Goal: Information Seeking & Learning: Learn about a topic

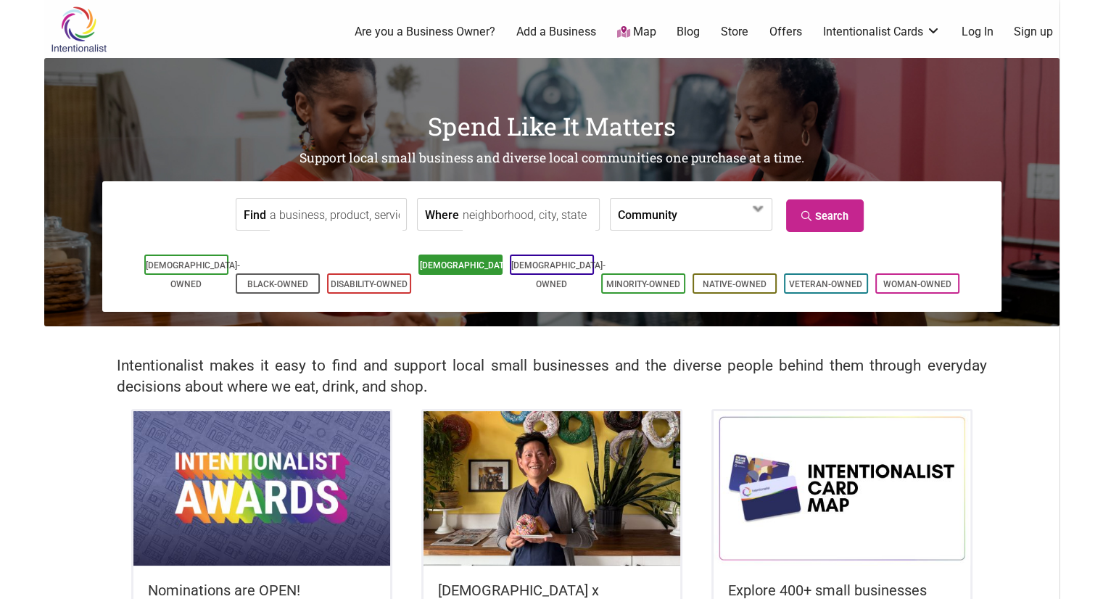
click at [473, 269] on link "[DEMOGRAPHIC_DATA]-Owned" at bounding box center [467, 274] width 94 height 29
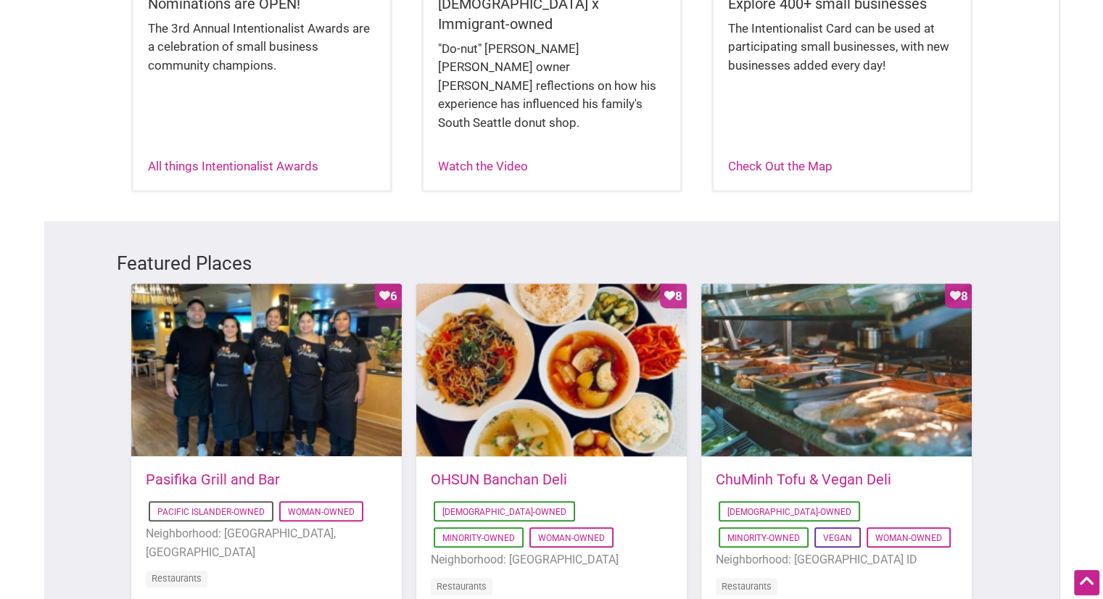
scroll to position [518, 0]
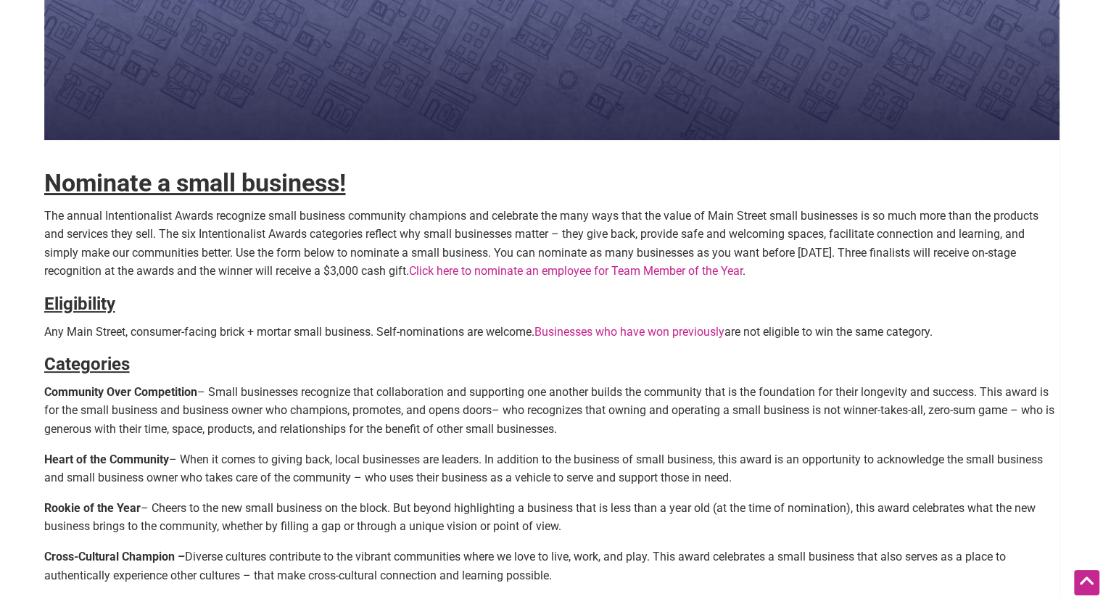
scroll to position [435, 0]
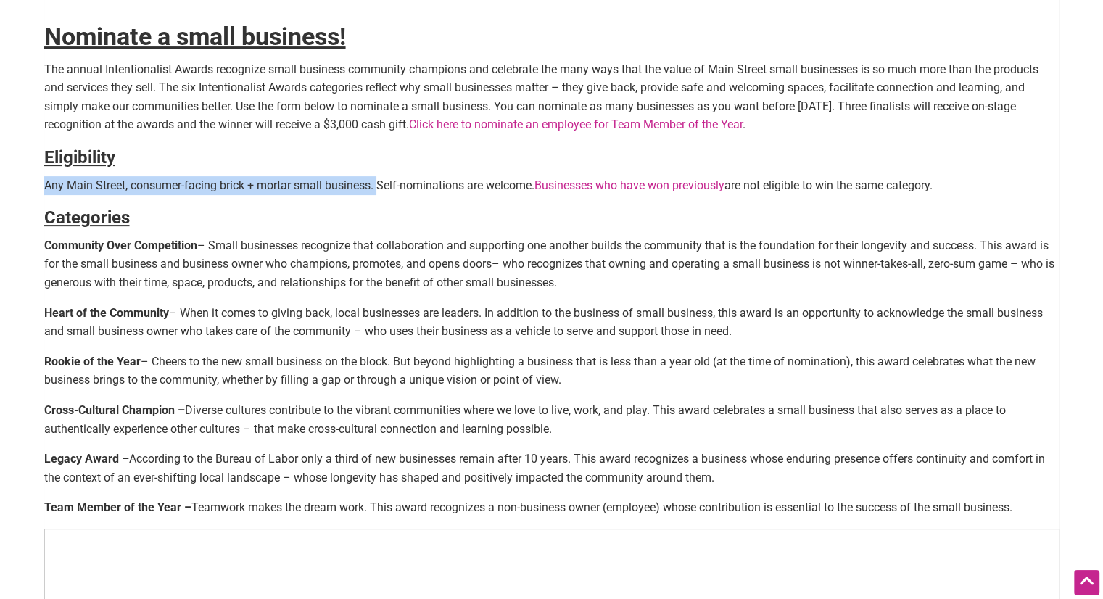
drag, startPoint x: 44, startPoint y: 181, endPoint x: 379, endPoint y: 184, distance: 334.4
click at [379, 184] on p "Any Main Street, consumer-facing brick + mortar small business. Self-nomination…" at bounding box center [551, 185] width 1015 height 19
copy p "Any Main Street, consumer-facing brick + mortar small business."
click at [226, 197] on div "Nominate a small business! The annual Intentionalist Awards recognize small bus…" at bounding box center [551, 279] width 1015 height 1284
drag, startPoint x: 371, startPoint y: 183, endPoint x: 35, endPoint y: 156, distance: 337.6
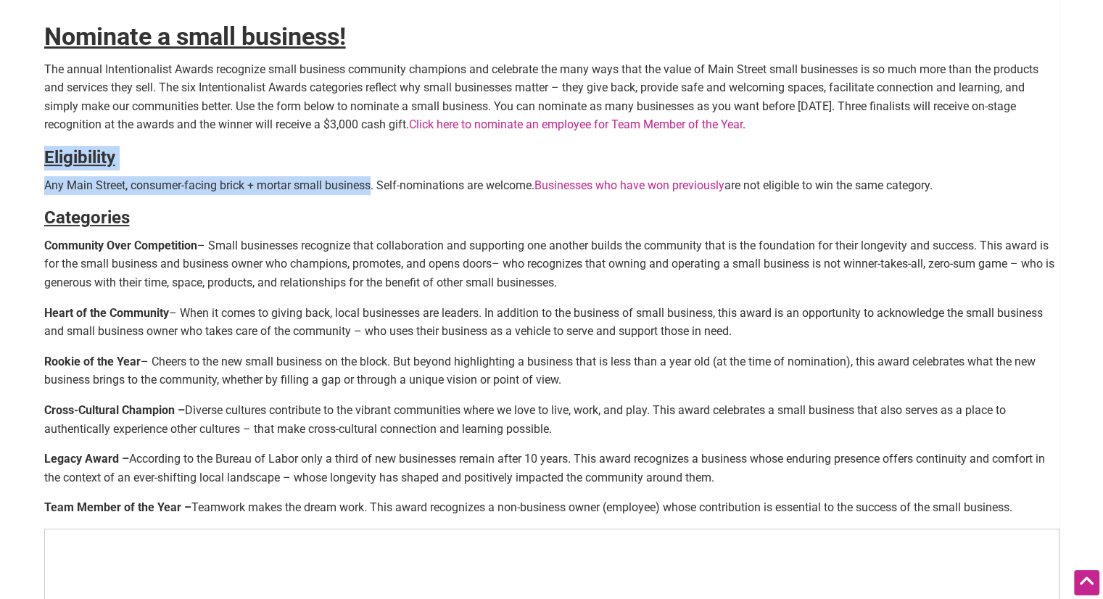
copy div "Eligibility Any Main Street, consumer-facing brick + mortar small business"
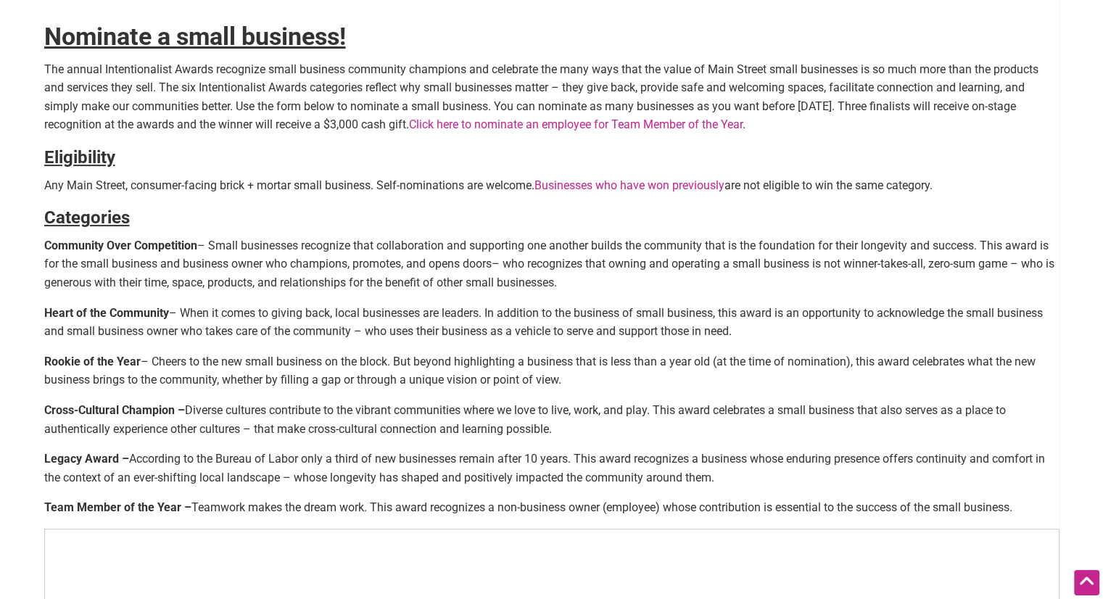
click at [372, 366] on p "Rookie of the Year – Cheers to the new small business on the block. But beyond …" at bounding box center [551, 371] width 1015 height 37
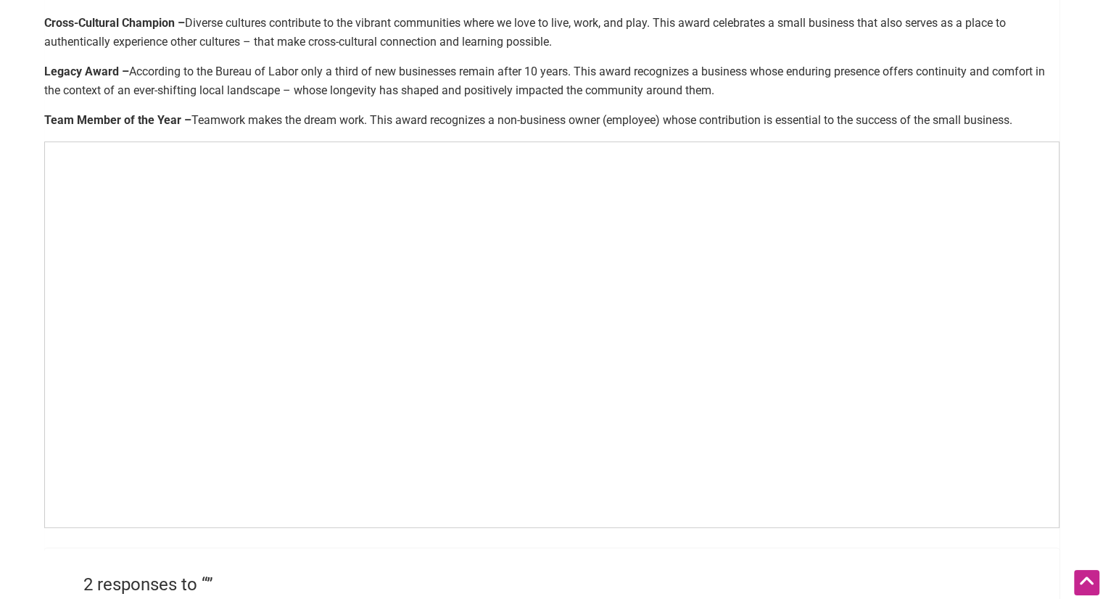
scroll to position [843, 0]
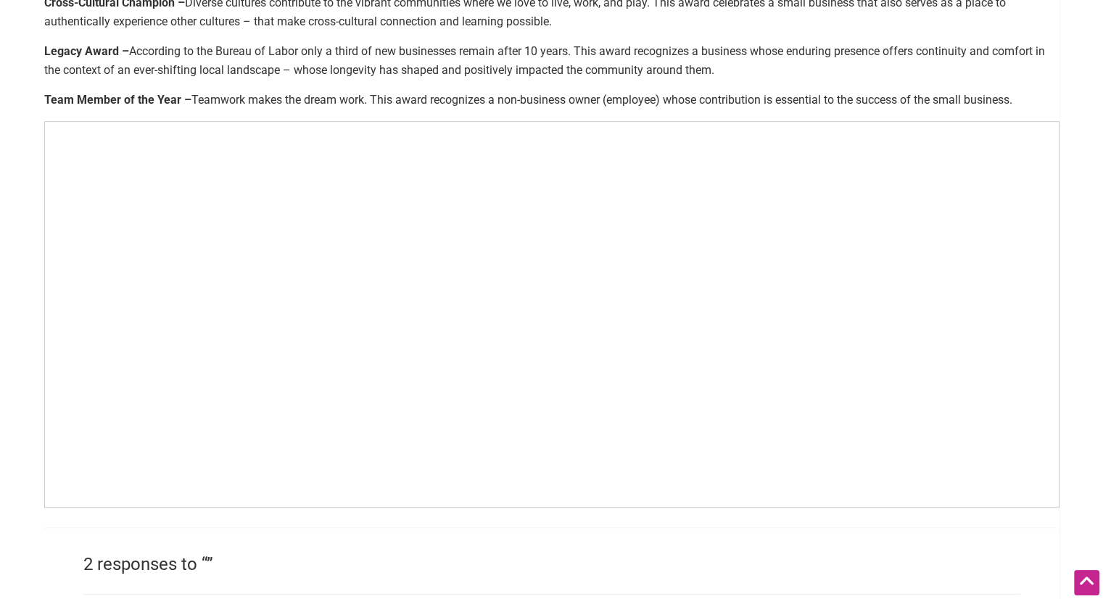
click at [322, 44] on p "Legacy Award – According to the Bureau of Labor only a third of new businesses …" at bounding box center [551, 60] width 1015 height 37
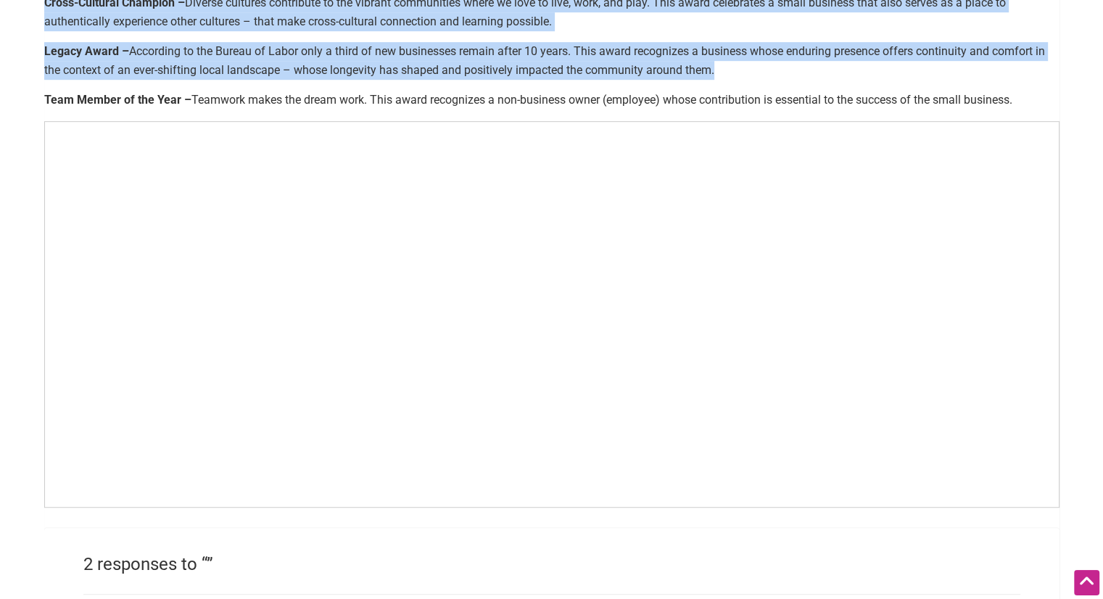
drag, startPoint x: 720, startPoint y: 73, endPoint x: 41, endPoint y: 53, distance: 679.2
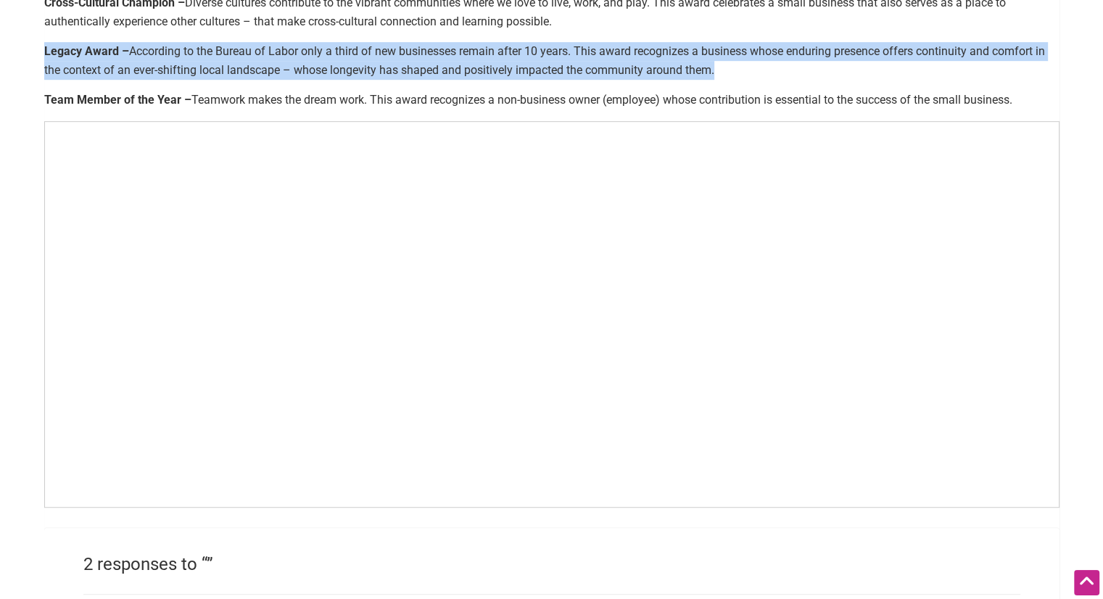
drag, startPoint x: 45, startPoint y: 50, endPoint x: 727, endPoint y: 65, distance: 682.7
click at [727, 65] on p "Legacy Award – According to the Bureau of Labor only a third of new businesses …" at bounding box center [551, 60] width 1015 height 37
copy p "Legacy Award – According to the Bureau of Labor only a third of new businesses …"
